Goal: Information Seeking & Learning: Check status

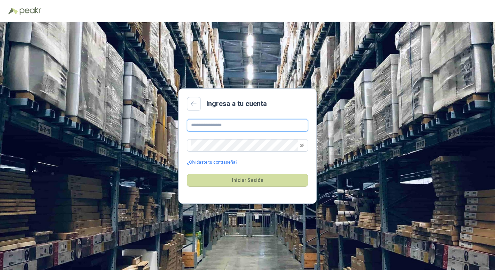
click at [207, 130] on input "text" at bounding box center [247, 125] width 121 height 12
paste input "**********"
type input "**********"
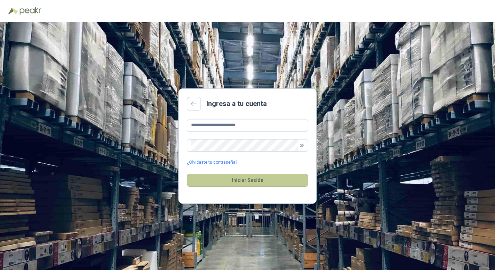
click at [258, 179] on button "Iniciar Sesión" at bounding box center [247, 180] width 121 height 13
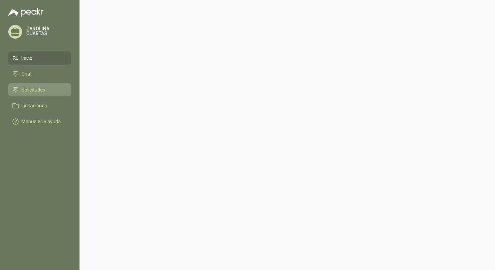
click at [35, 89] on span "Solicitudes" at bounding box center [33, 90] width 24 height 8
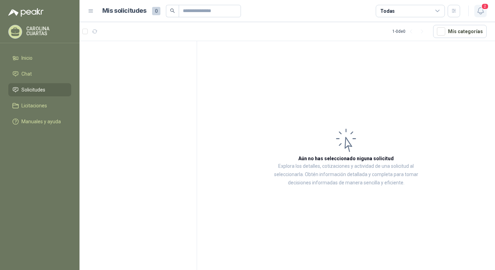
click at [486, 11] on button "2" at bounding box center [480, 11] width 12 height 12
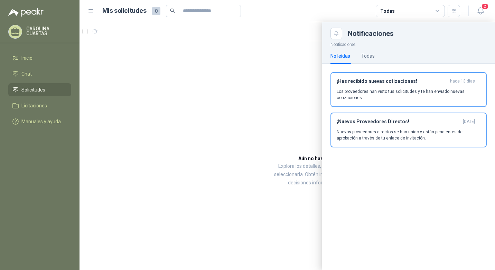
click at [277, 100] on div at bounding box center [288, 146] width 416 height 248
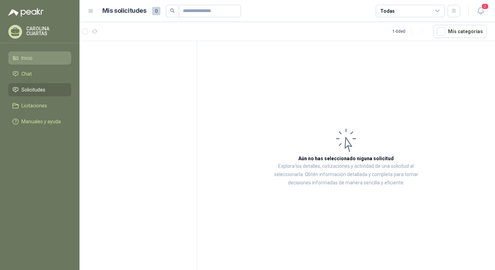
click at [30, 58] on span "Inicio" at bounding box center [26, 58] width 11 height 8
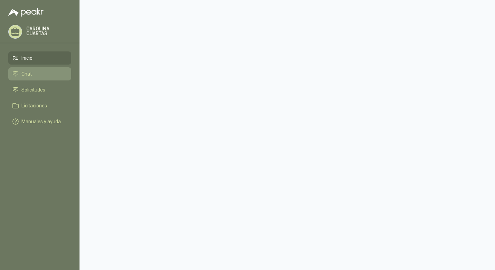
click at [34, 73] on li "Chat" at bounding box center [39, 74] width 55 height 8
click at [29, 74] on span "Chat" at bounding box center [26, 74] width 10 height 8
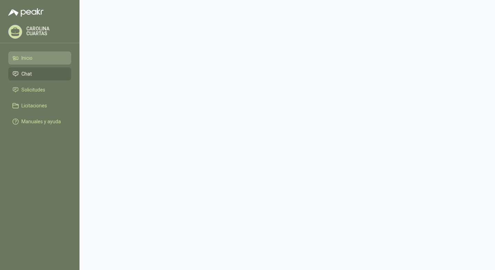
click at [23, 57] on span "Inicio" at bounding box center [26, 58] width 11 height 8
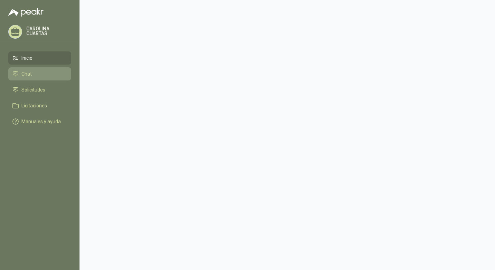
click at [29, 71] on span "Chat" at bounding box center [26, 74] width 10 height 8
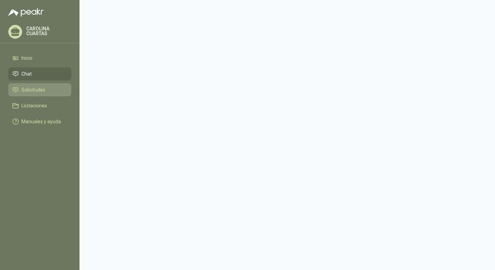
click at [27, 89] on span "Solicitudes" at bounding box center [33, 90] width 24 height 8
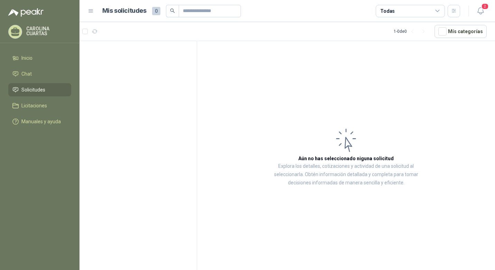
click at [441, 11] on div "Todas" at bounding box center [410, 11] width 69 height 12
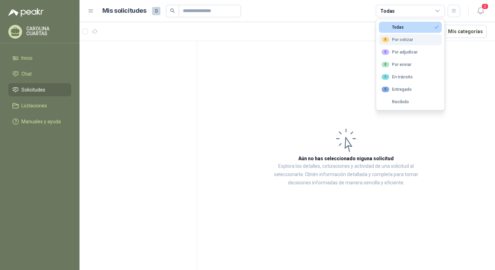
click at [410, 41] on div "0 Por cotizar" at bounding box center [397, 40] width 31 height 6
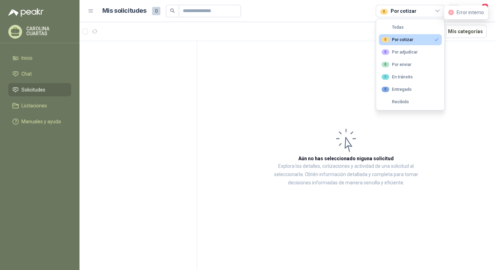
click at [301, 73] on article "Aún no has seleccionado niguna solicitud Explora los detalles, cotizaciones y a…" at bounding box center [346, 157] width 298 height 232
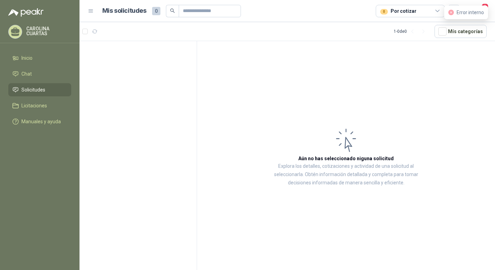
click at [369, 48] on article "Aún no has seleccionado niguna solicitud Explora los detalles, cotizaciones y a…" at bounding box center [346, 157] width 298 height 232
click at [438, 10] on icon at bounding box center [438, 11] width 6 height 6
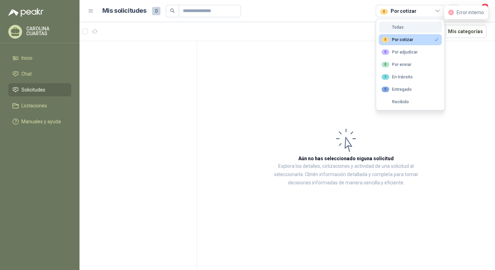
click at [404, 28] on button "Todas" at bounding box center [410, 27] width 63 height 11
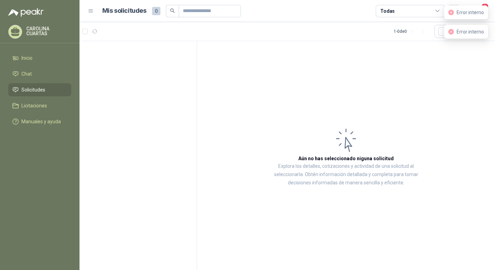
click at [328, 60] on article "Aún no has seleccionado niguna solicitud Explora los detalles, cotizaciones y a…" at bounding box center [346, 157] width 298 height 232
click at [455, 8] on icon "button" at bounding box center [454, 11] width 6 height 6
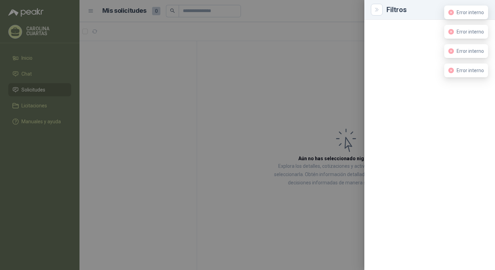
click at [291, 80] on div at bounding box center [247, 135] width 495 height 270
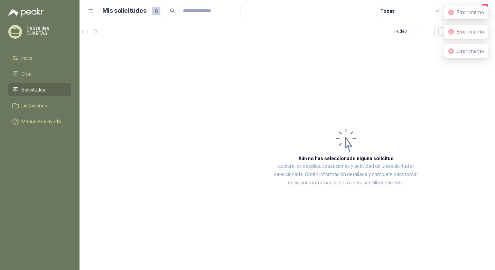
drag, startPoint x: 366, startPoint y: 62, endPoint x: 374, endPoint y: 58, distance: 8.7
click at [366, 62] on article "Aún no has seleccionado niguna solicitud Explora los detalles, cotizaciones y a…" at bounding box center [346, 157] width 298 height 232
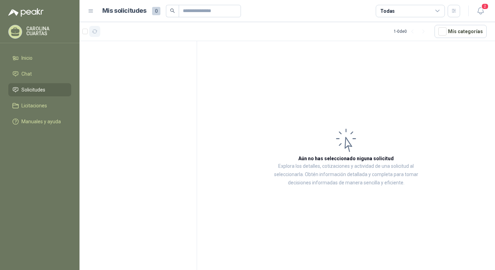
click at [97, 32] on icon "button" at bounding box center [95, 32] width 6 height 6
click at [30, 73] on span "Chat" at bounding box center [26, 74] width 10 height 8
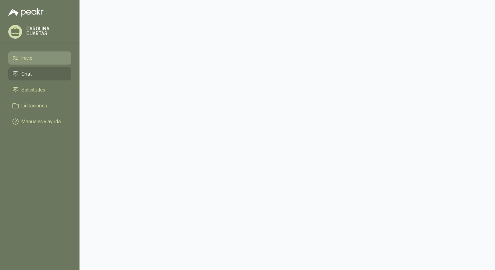
click at [25, 58] on span "Inicio" at bounding box center [26, 58] width 11 height 8
click at [34, 56] on li "Inicio" at bounding box center [39, 58] width 55 height 8
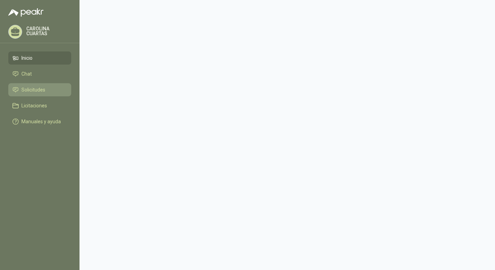
click at [32, 87] on span "Solicitudes" at bounding box center [33, 90] width 24 height 8
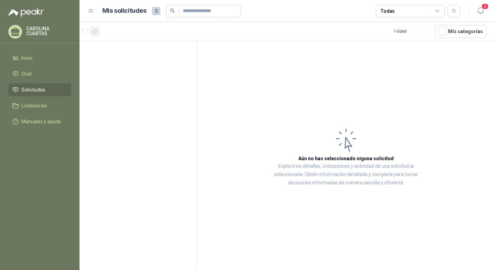
click at [96, 33] on icon "button" at bounding box center [94, 31] width 5 height 3
click at [28, 75] on span "Chat" at bounding box center [26, 74] width 10 height 8
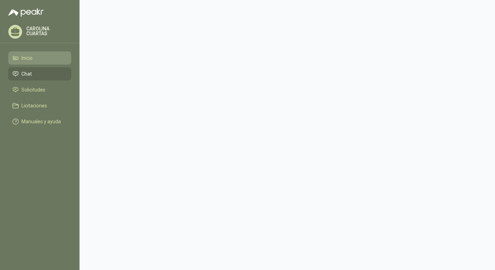
click at [29, 59] on span "Inicio" at bounding box center [26, 58] width 11 height 8
click at [28, 25] on div "[PERSON_NAME]" at bounding box center [39, 32] width 63 height 14
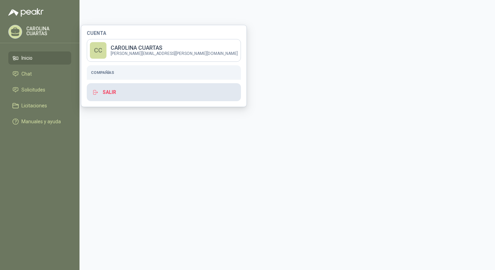
click at [100, 92] on button "Salir" at bounding box center [164, 92] width 154 height 18
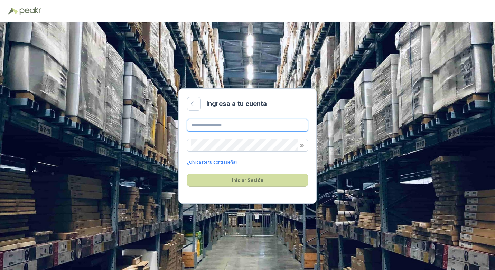
click at [222, 122] on input "text" at bounding box center [247, 125] width 121 height 12
paste input "**********"
type input "**********"
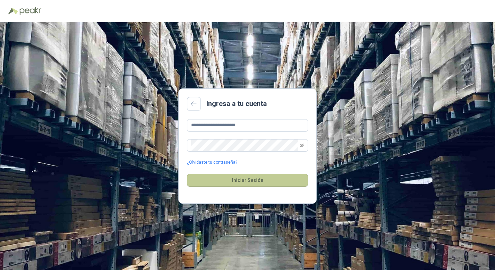
click at [249, 180] on button "Iniciar Sesión" at bounding box center [247, 180] width 121 height 13
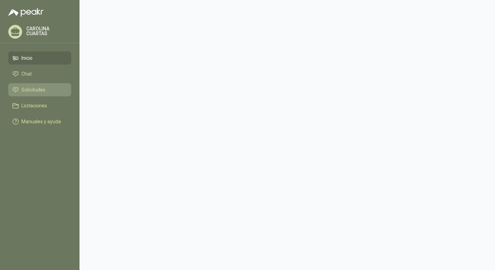
click at [32, 89] on span "Solicitudes" at bounding box center [33, 90] width 24 height 8
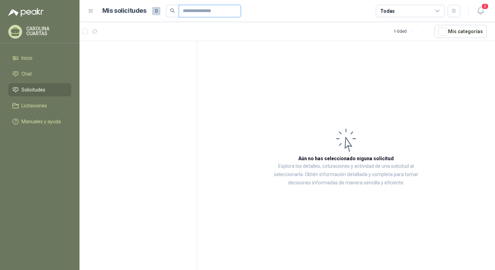
click at [198, 13] on input "text" at bounding box center [207, 11] width 48 height 12
paste input "**********"
type input "**********"
click at [239, 11] on icon "close-circle" at bounding box center [239, 11] width 4 height 4
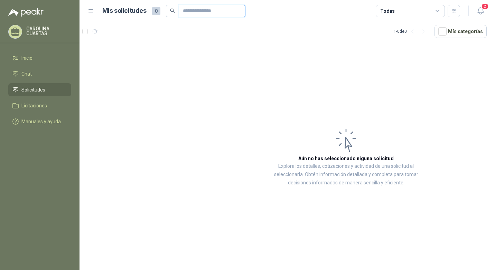
scroll to position [0, 0]
